Goal: Task Accomplishment & Management: Use online tool/utility

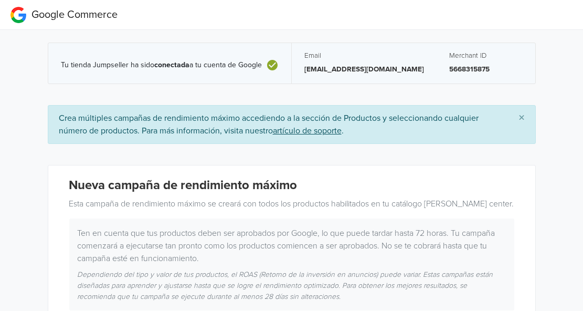
scroll to position [175, 0]
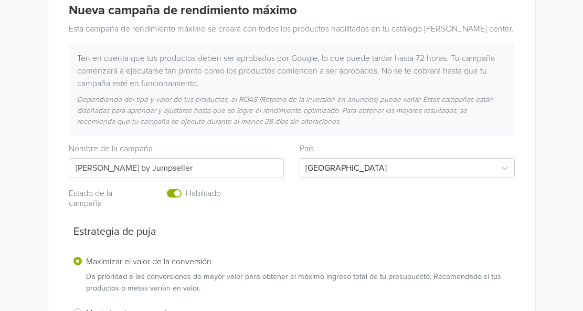
click at [186, 164] on input "[PERSON_NAME] by Jumpseller" at bounding box center [176, 168] width 215 height 20
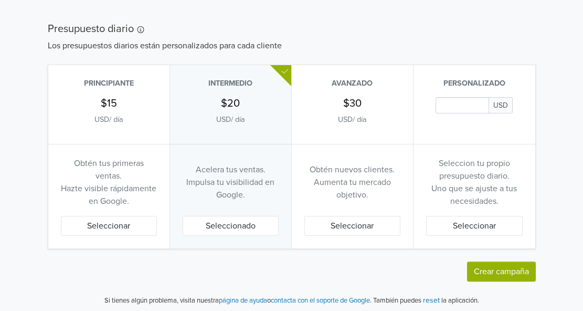
scroll to position [628, 0]
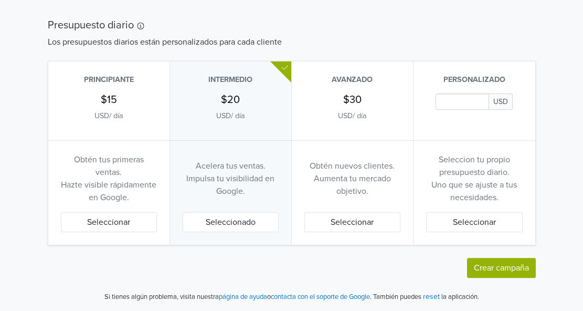
click at [467, 101] on input "Daily Custom Budget" at bounding box center [462, 101] width 54 height 16
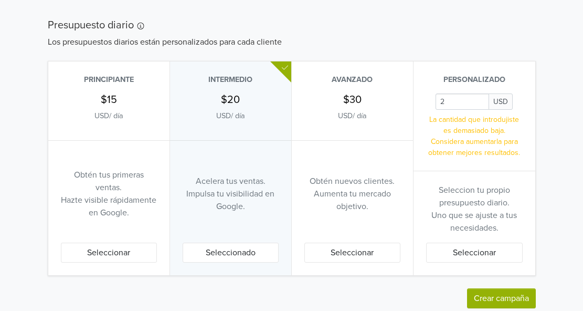
type input "2"
click at [472, 257] on button "Seleccionar" at bounding box center [474, 252] width 97 height 20
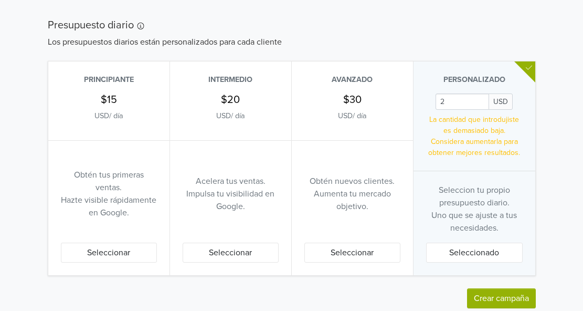
click at [501, 304] on button "Crear campaña" at bounding box center [501, 298] width 69 height 20
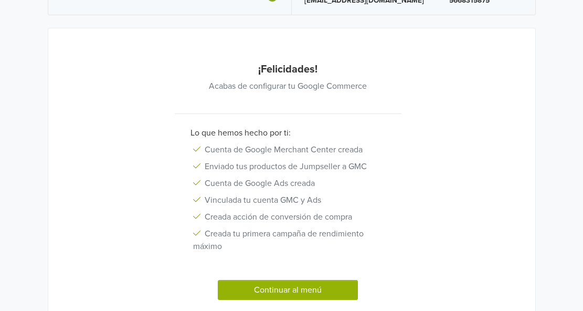
scroll to position [119, 0]
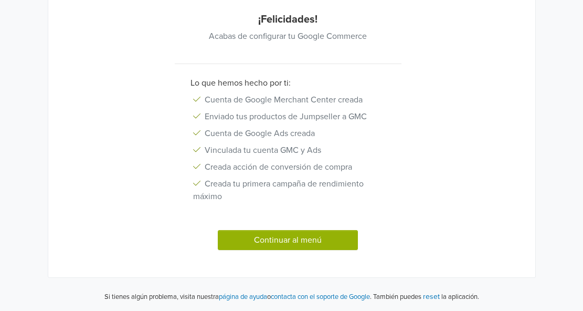
click at [317, 248] on button "Continuar al menú" at bounding box center [288, 240] width 141 height 20
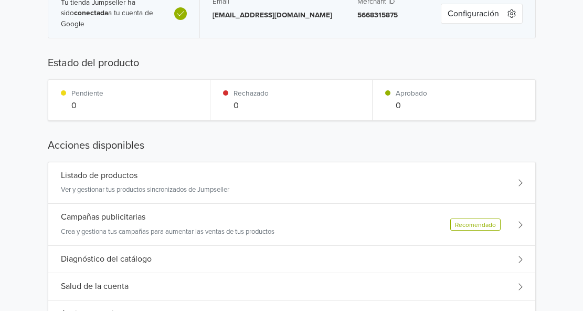
scroll to position [88, 0]
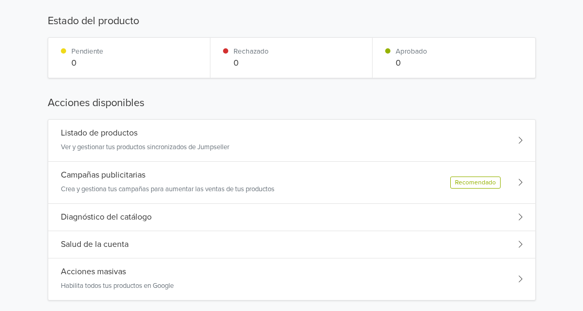
click at [379, 190] on div "Campañas publicitarias Crea y gestiona tus campañas para aumentar las ventas de…" at bounding box center [291, 183] width 487 height 42
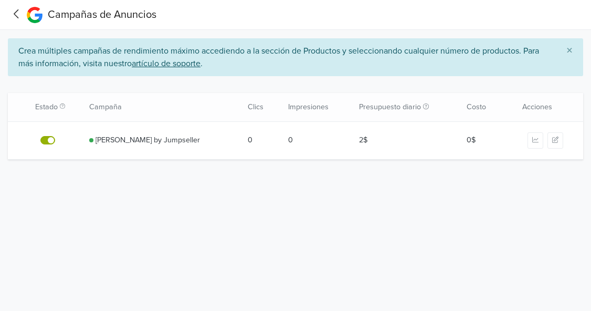
click at [534, 142] on icon "button" at bounding box center [535, 139] width 6 height 6
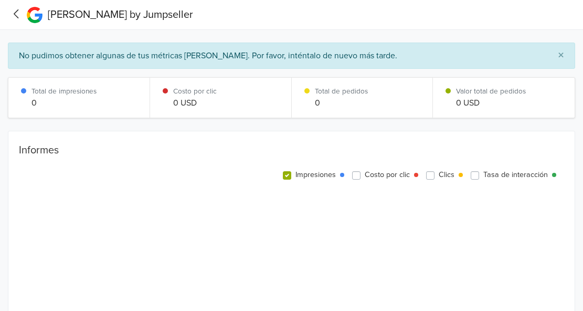
click at [23, 10] on icon at bounding box center [16, 13] width 16 height 13
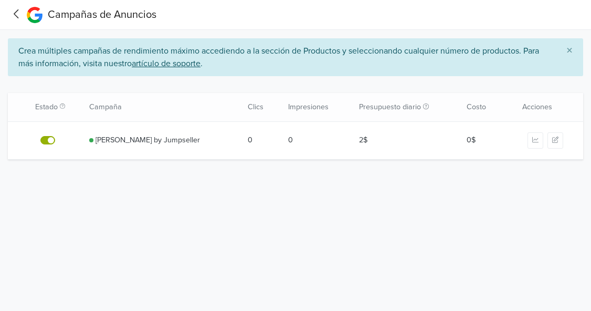
click at [558, 140] on button "button" at bounding box center [555, 140] width 16 height 16
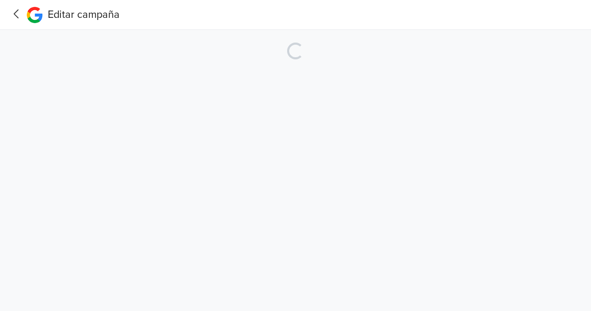
click at [20, 9] on icon at bounding box center [16, 13] width 16 height 13
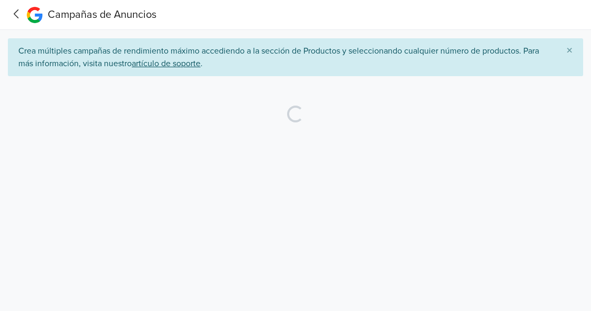
click at [18, 16] on icon at bounding box center [16, 13] width 16 height 13
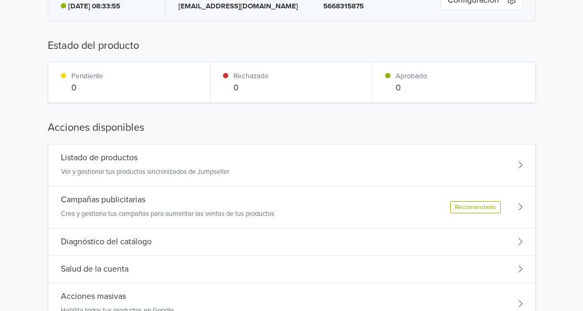
scroll to position [88, 0]
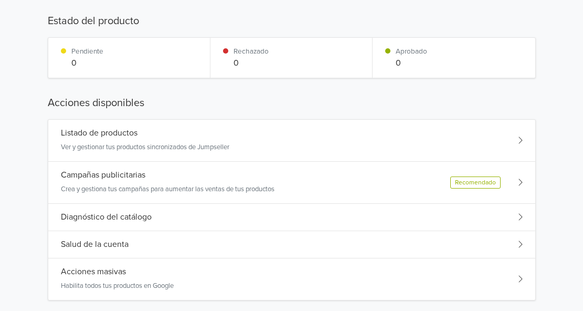
click at [511, 176] on div "Recomendado" at bounding box center [486, 182] width 72 height 12
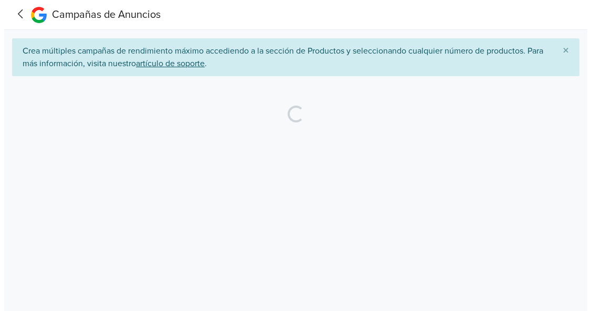
scroll to position [0, 0]
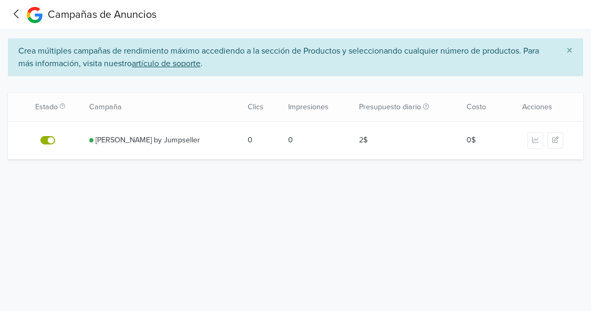
click at [558, 142] on button "button" at bounding box center [555, 140] width 16 height 16
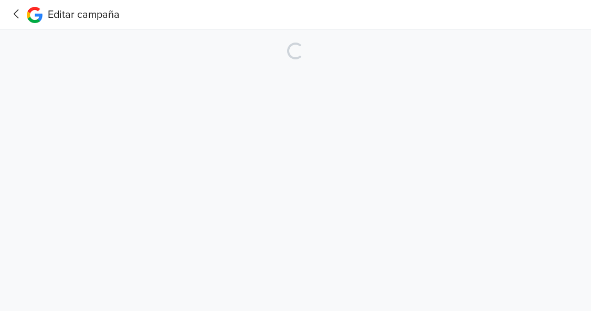
click at [163, 72] on html "Editar campaña Loading... -" at bounding box center [295, 36] width 591 height 72
